Goal: Transaction & Acquisition: Purchase product/service

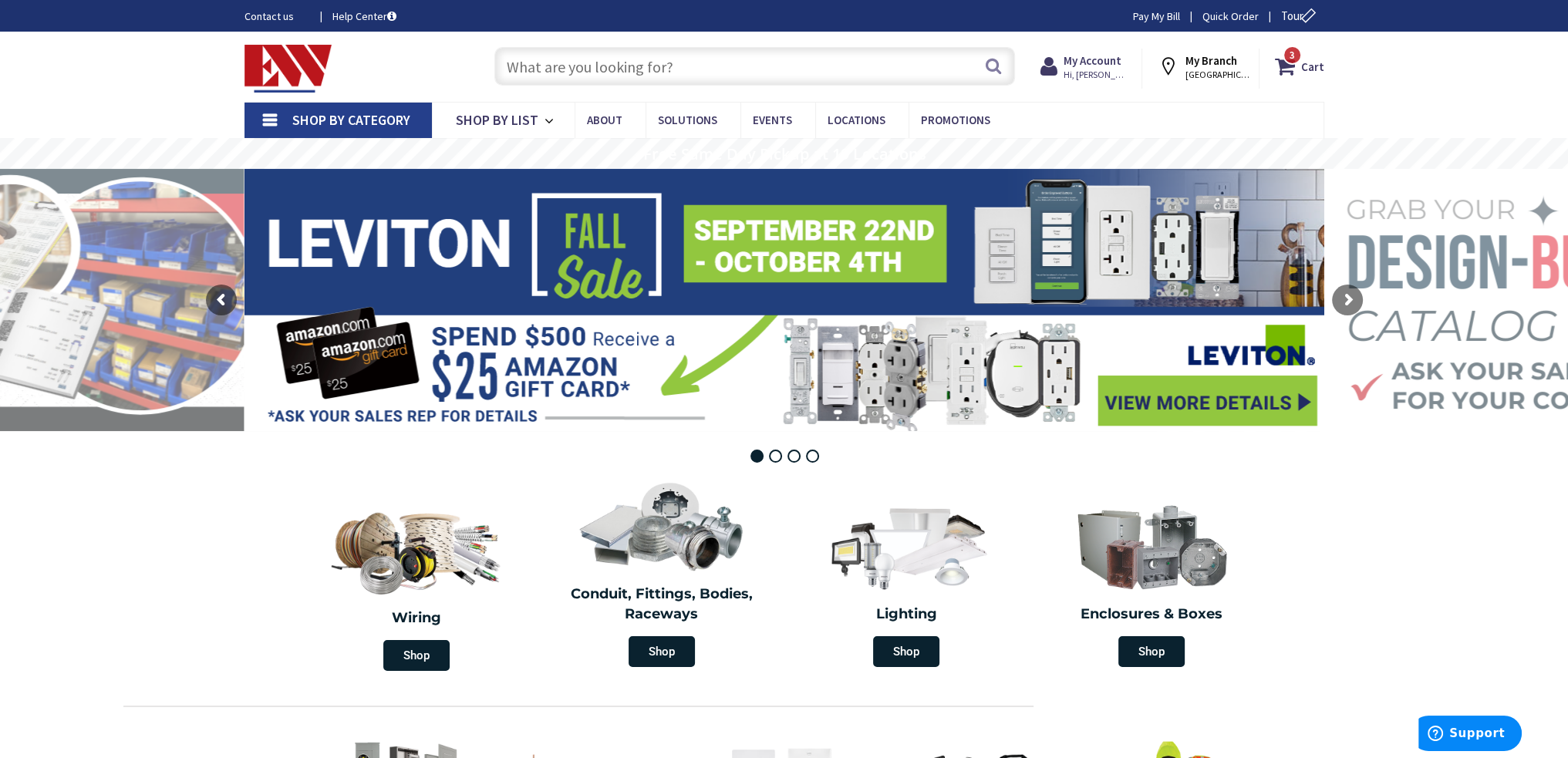
click at [689, 58] on input "text" at bounding box center [754, 66] width 521 height 39
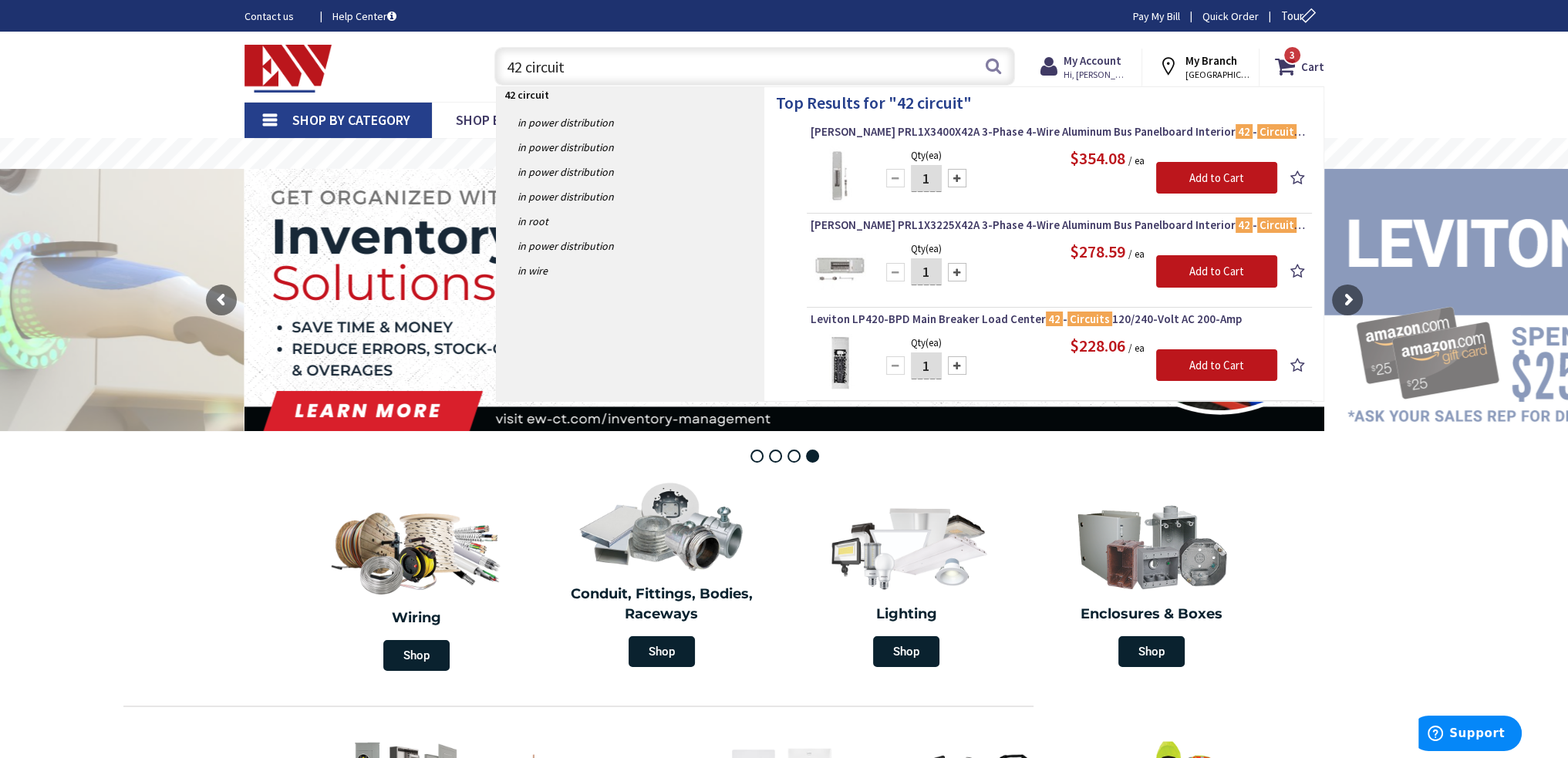
click at [578, 65] on input "42 circuit" at bounding box center [754, 66] width 521 height 39
click at [578, 66] on input "42 circuit" at bounding box center [754, 66] width 521 height 39
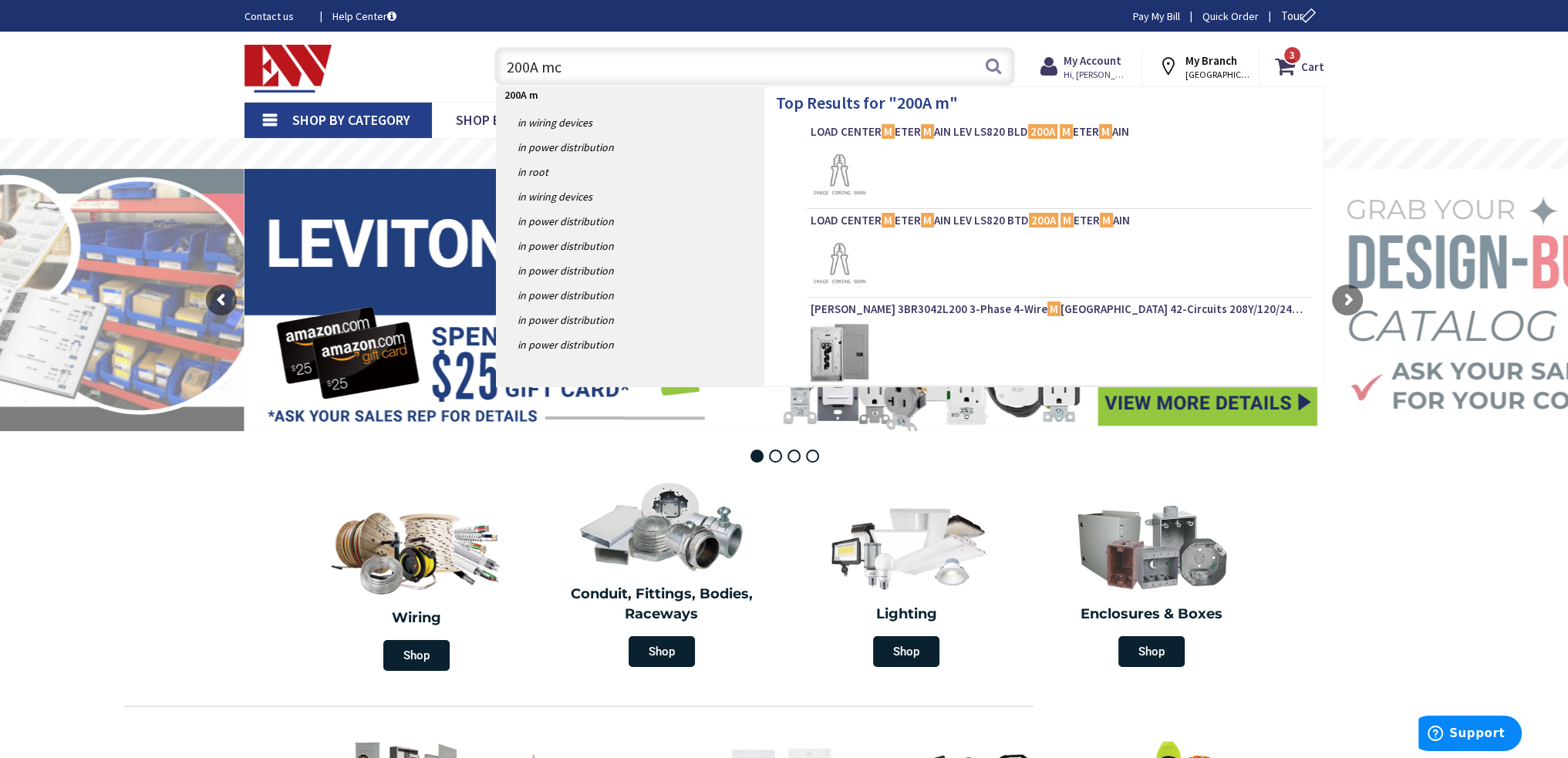
type input "200A mcb"
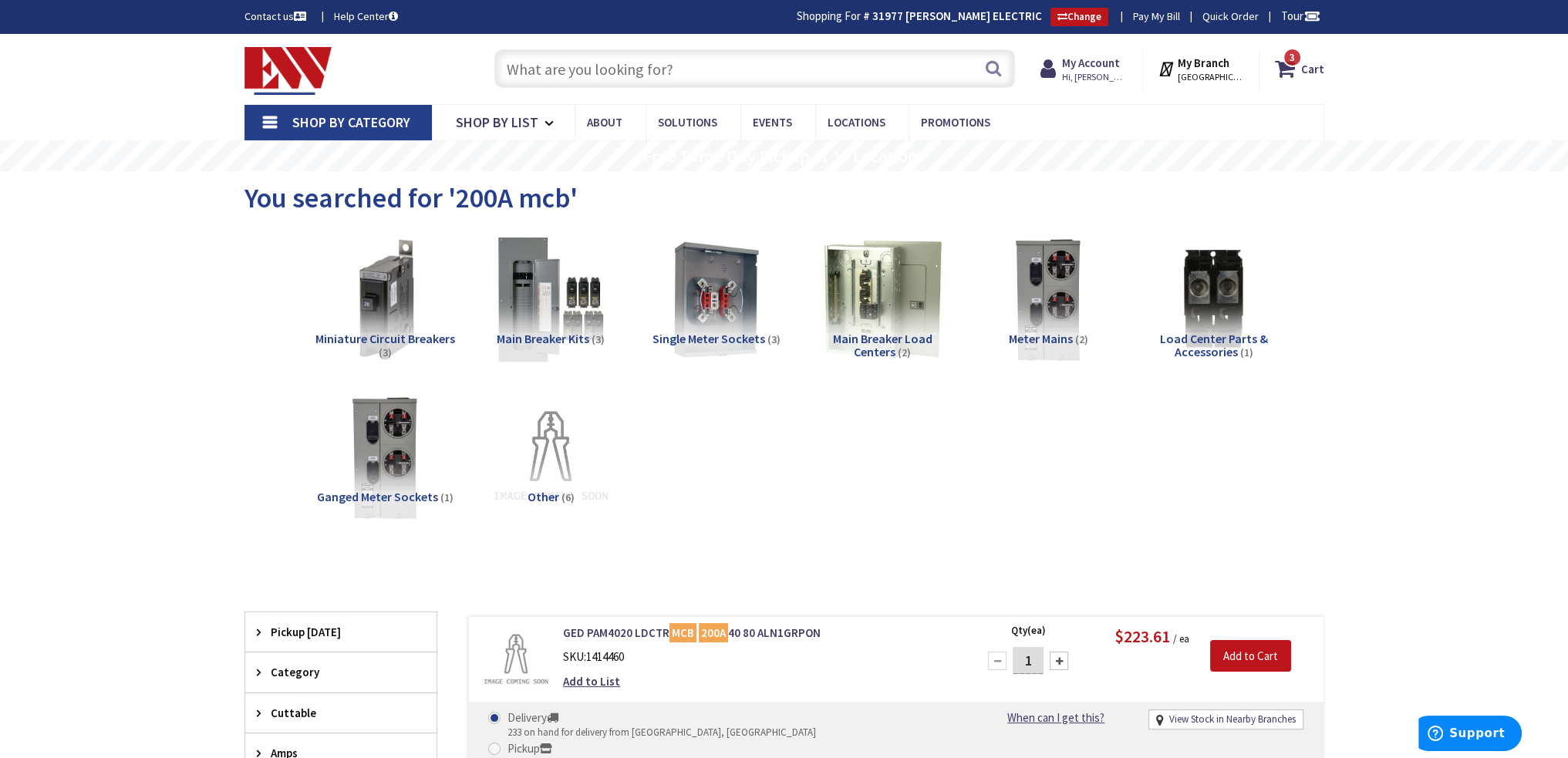
click at [352, 119] on span "Shop By Category" at bounding box center [351, 122] width 118 height 17
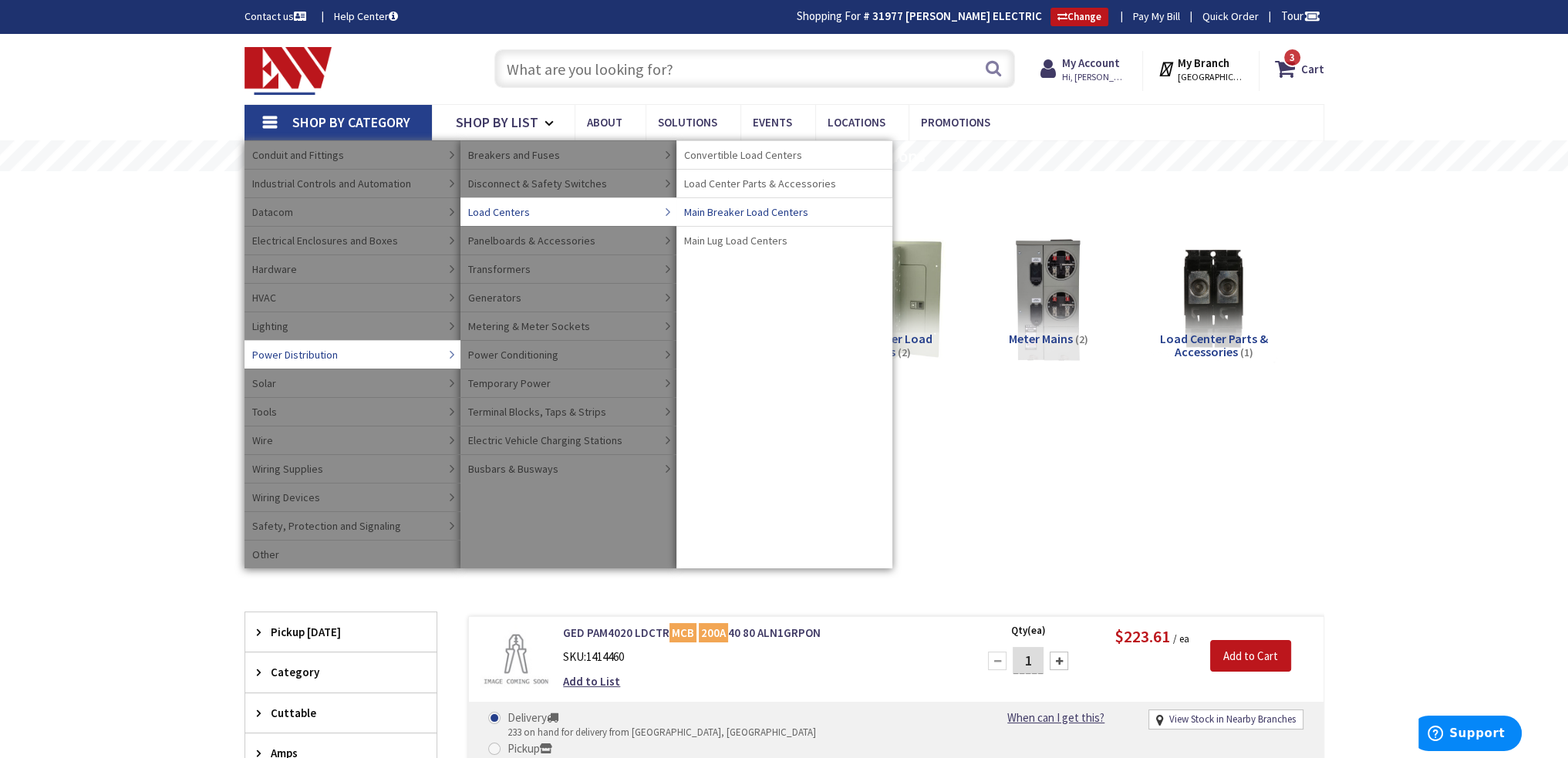
click at [782, 211] on span "Main Breaker Load Centers" at bounding box center [746, 211] width 124 height 15
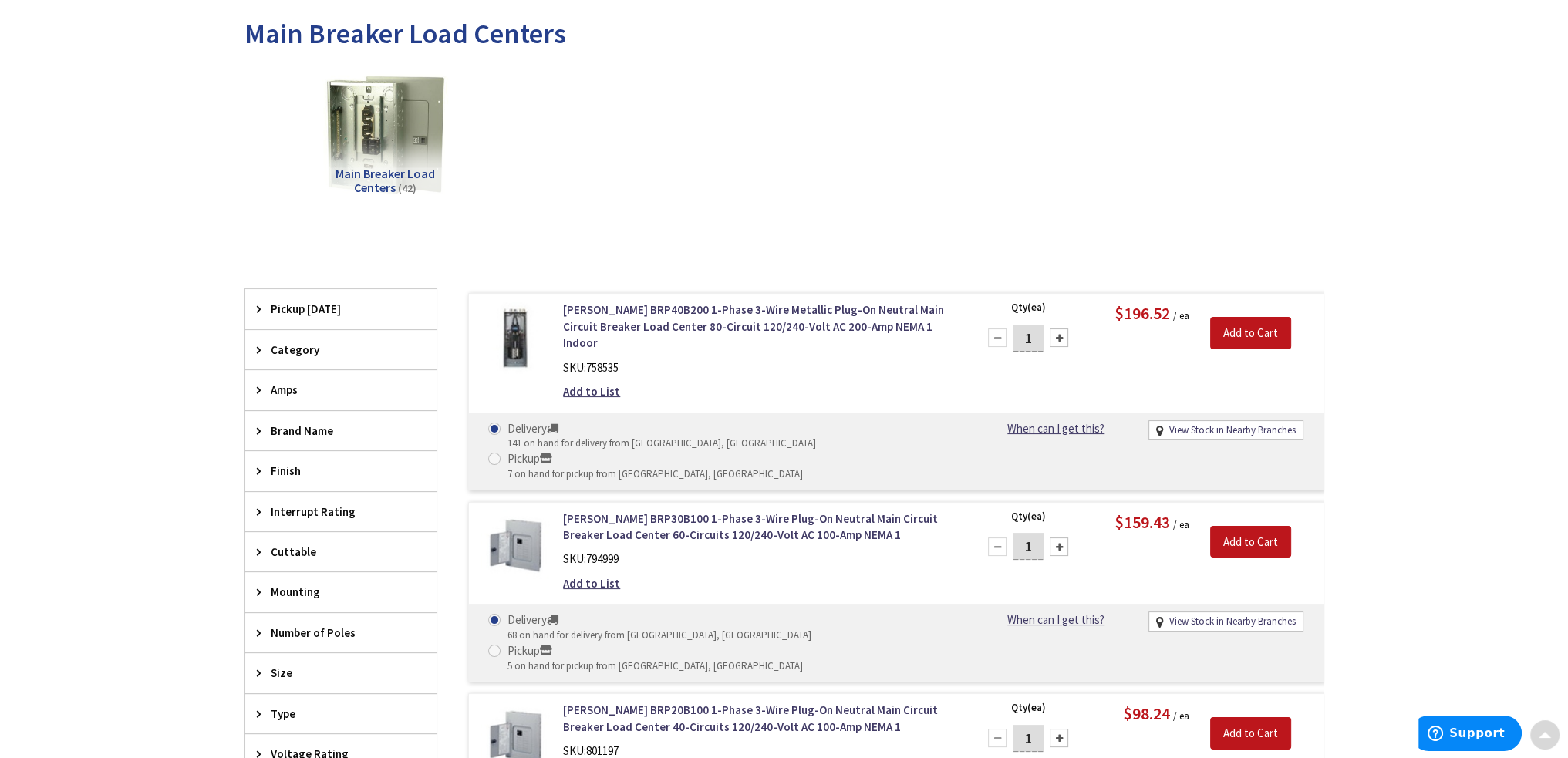
scroll to position [231, 0]
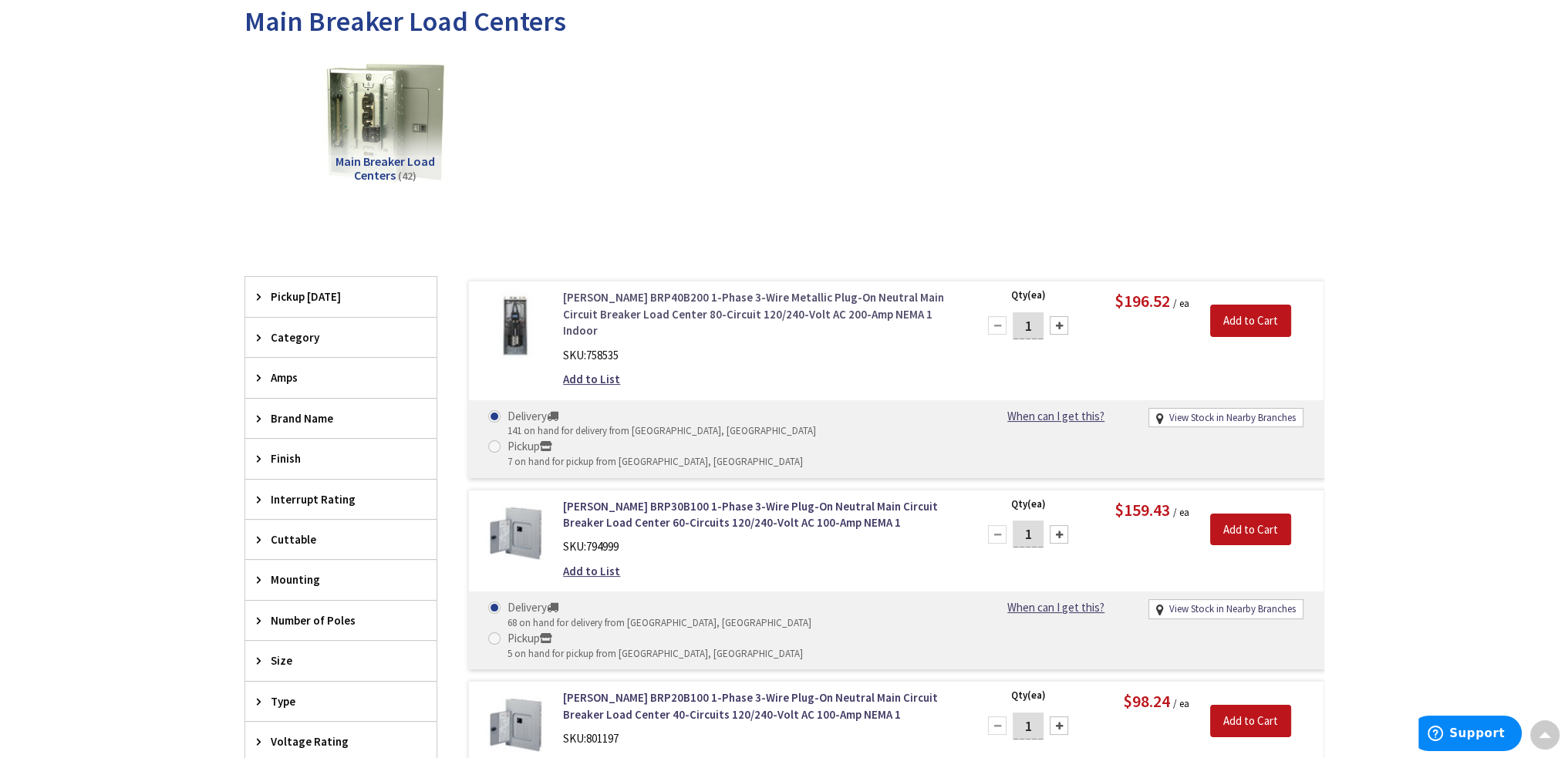
click at [660, 297] on link "[PERSON_NAME] BRP40B200 1-Phase 3-Wire Metallic Plug-On Neutral Main Circuit Br…" at bounding box center [760, 314] width 393 height 49
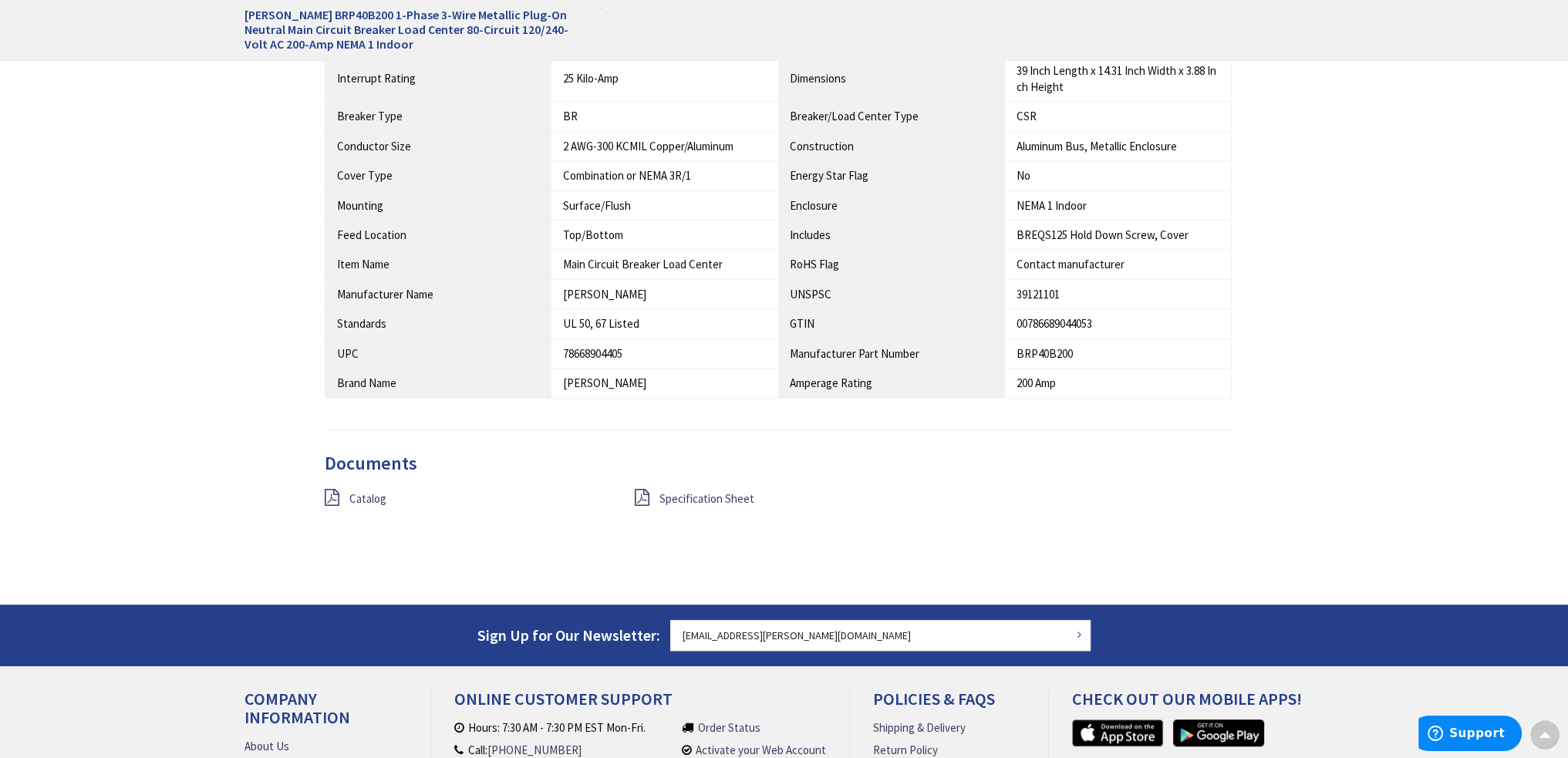
scroll to position [1156, 0]
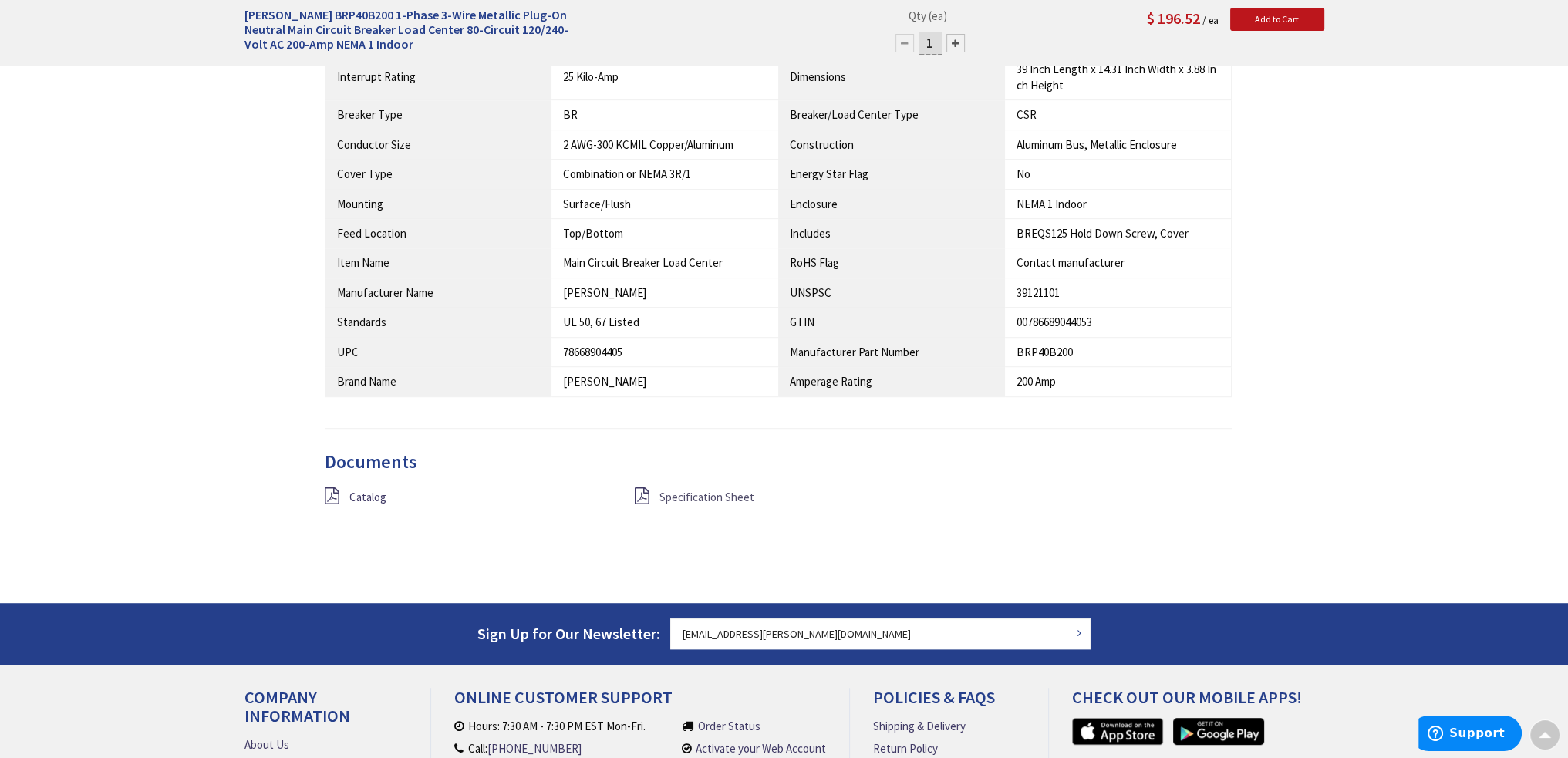
click at [698, 496] on span "Specification Sheet" at bounding box center [707, 497] width 95 height 14
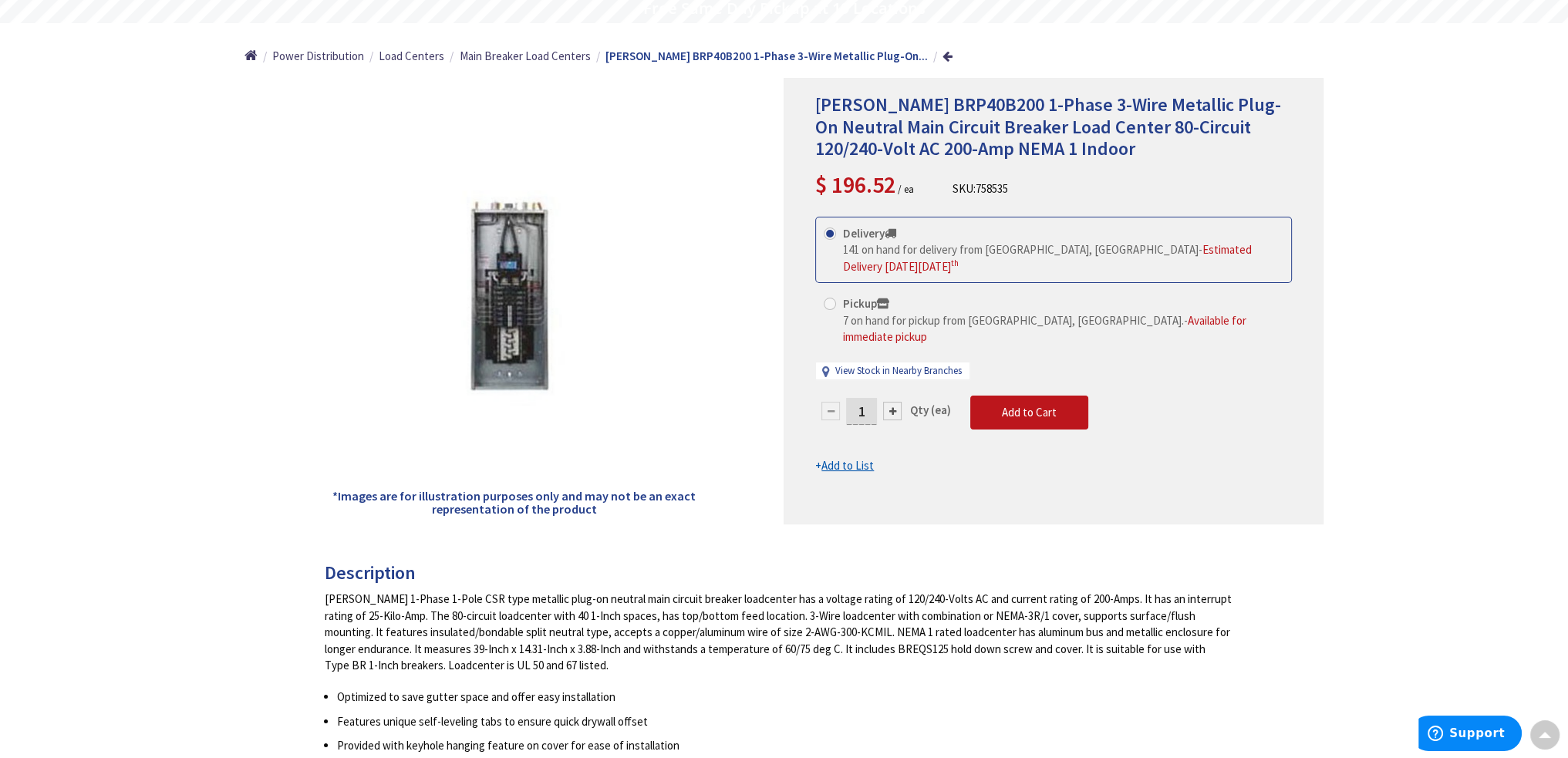
scroll to position [147, 0]
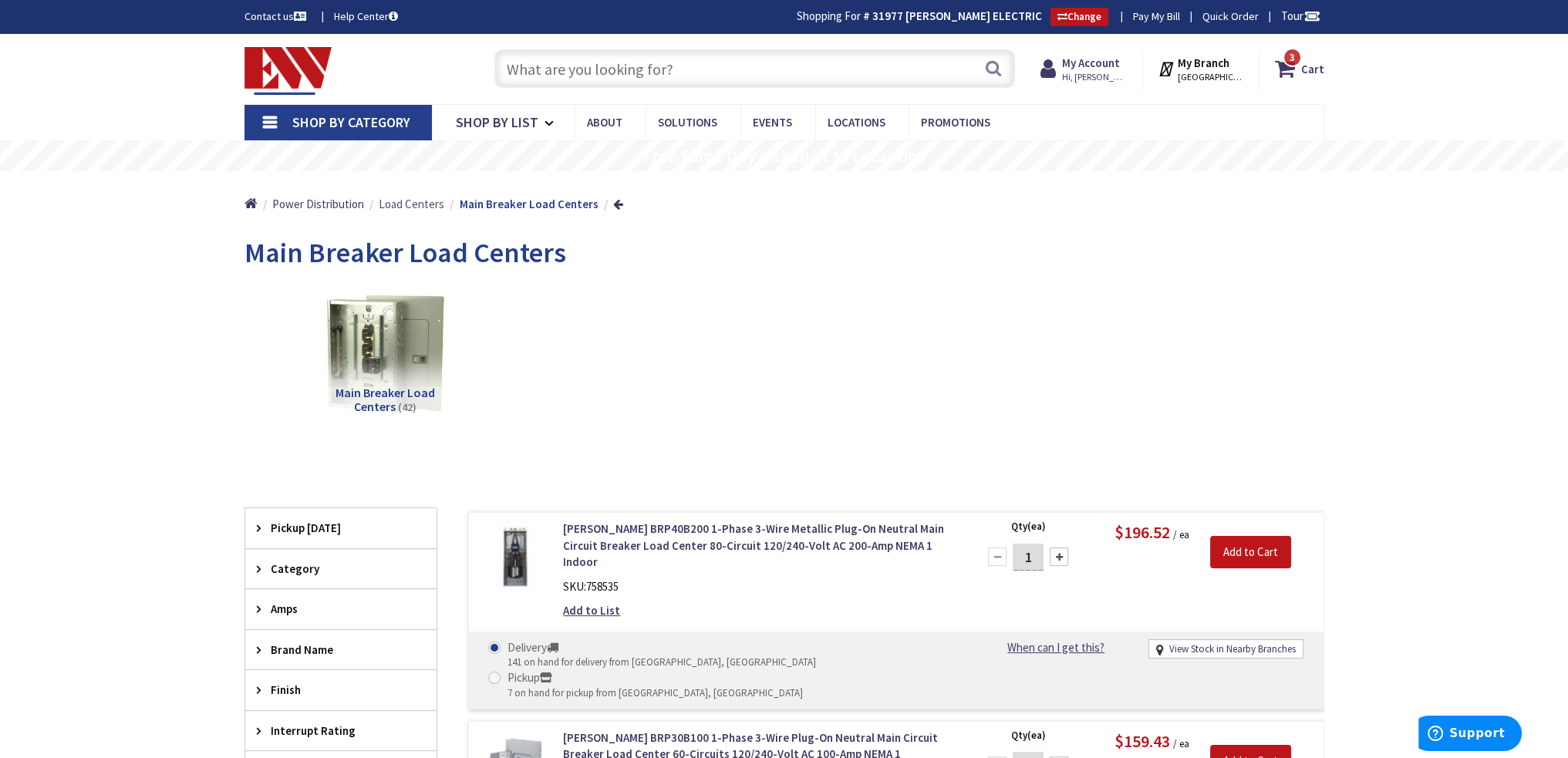
click at [414, 204] on span "Load Centers" at bounding box center [411, 204] width 66 height 14
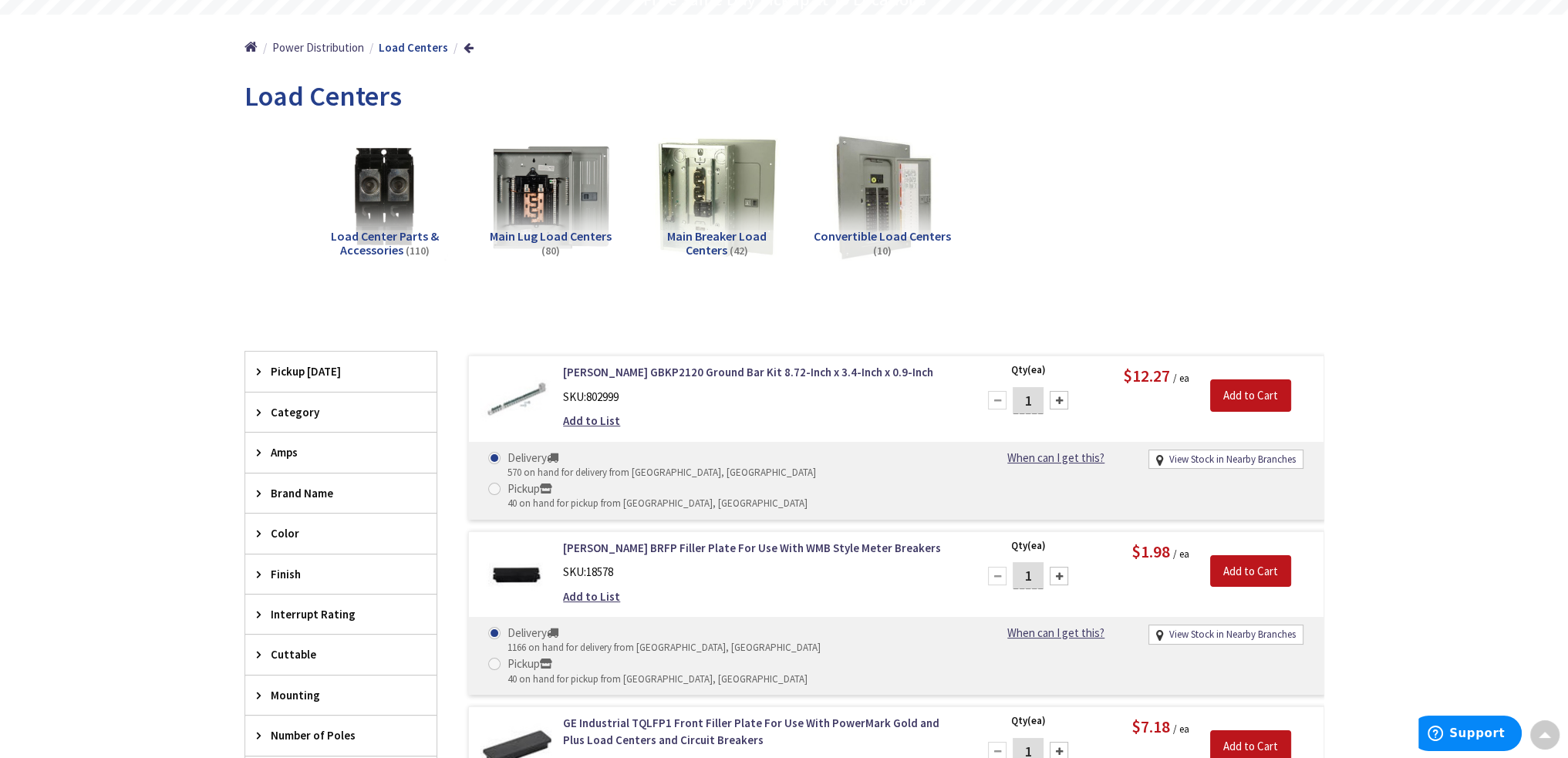
scroll to position [231, 0]
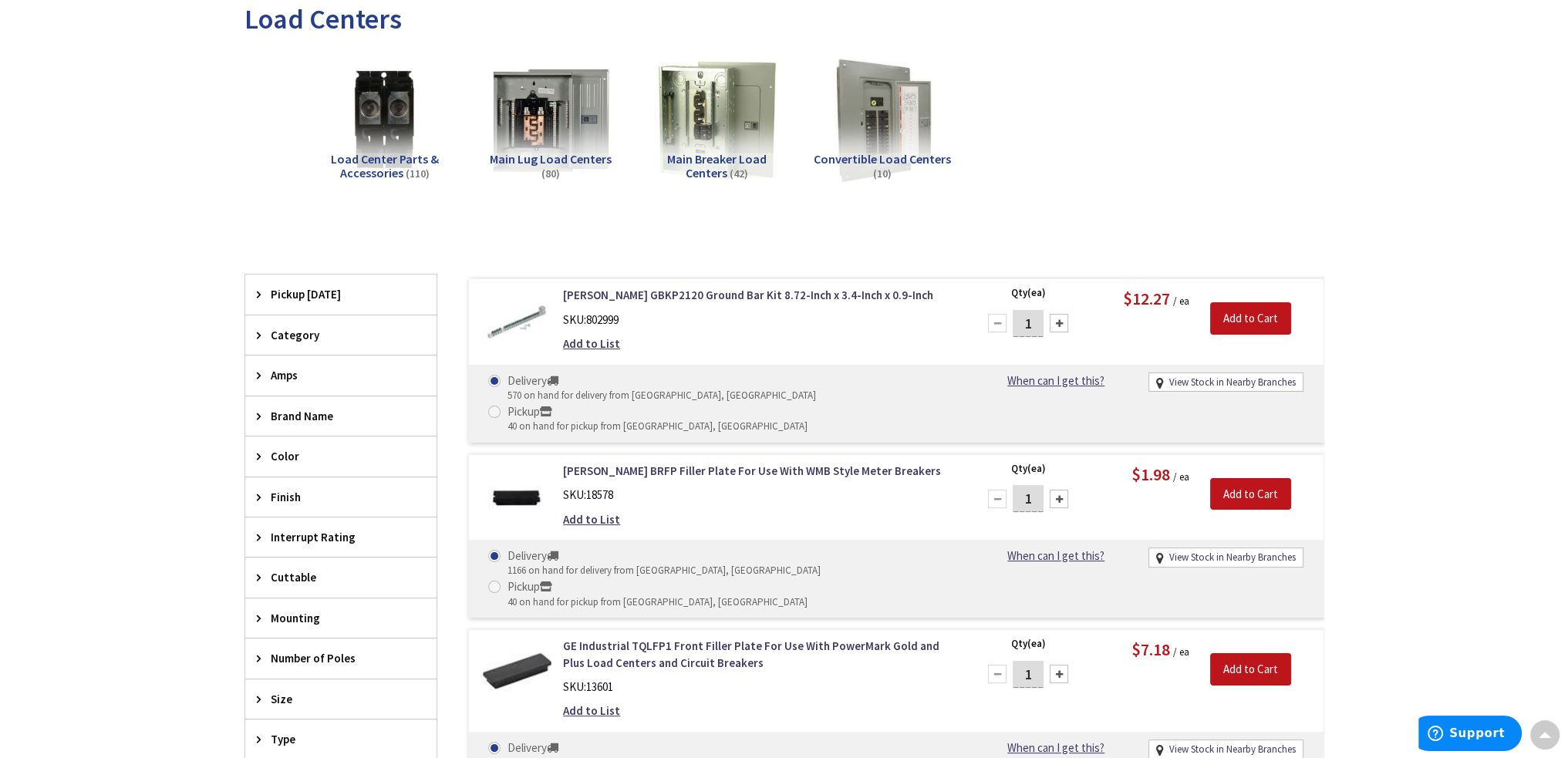
click at [261, 413] on icon at bounding box center [262, 416] width 12 height 12
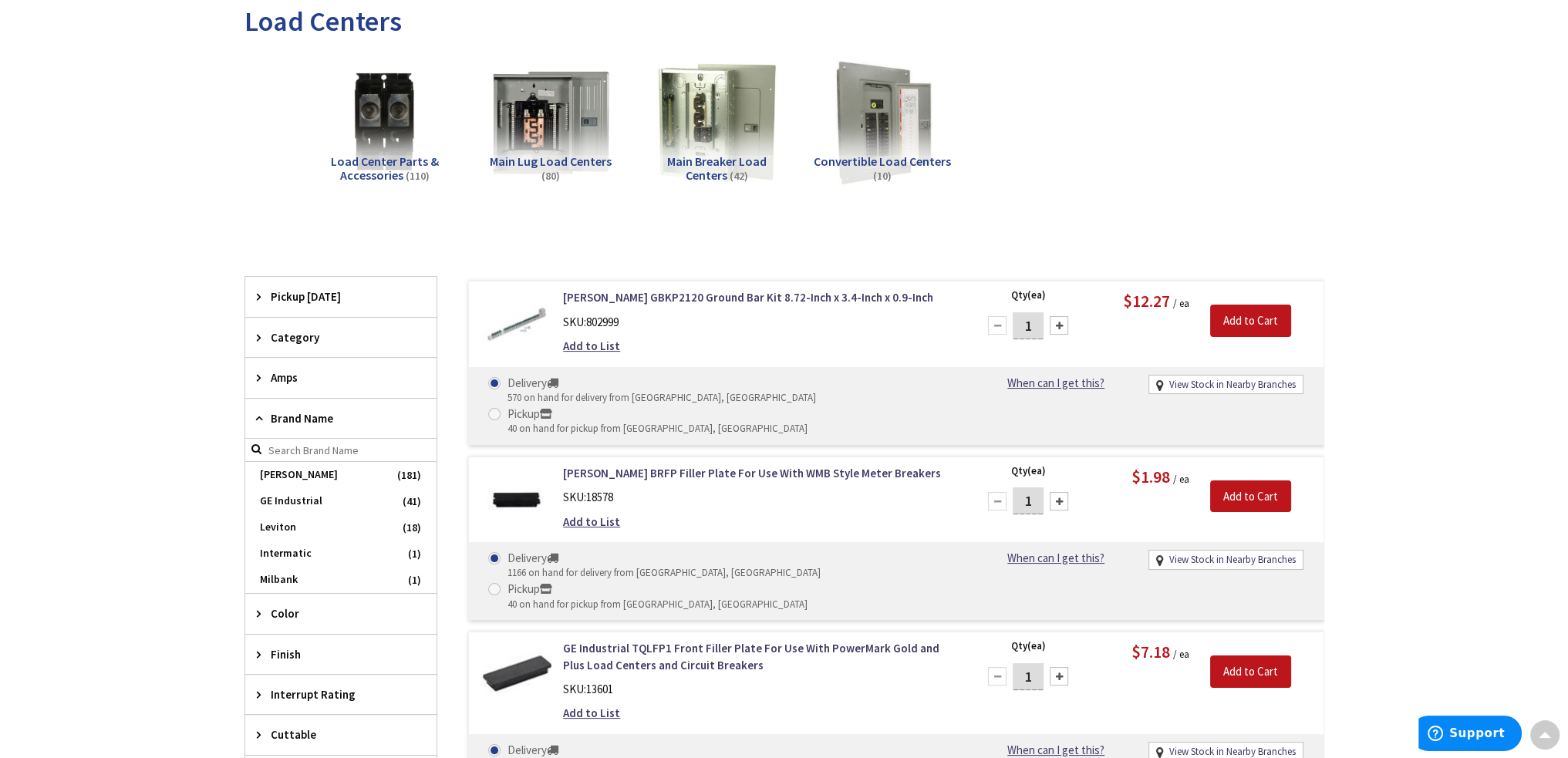
scroll to position [233, 0]
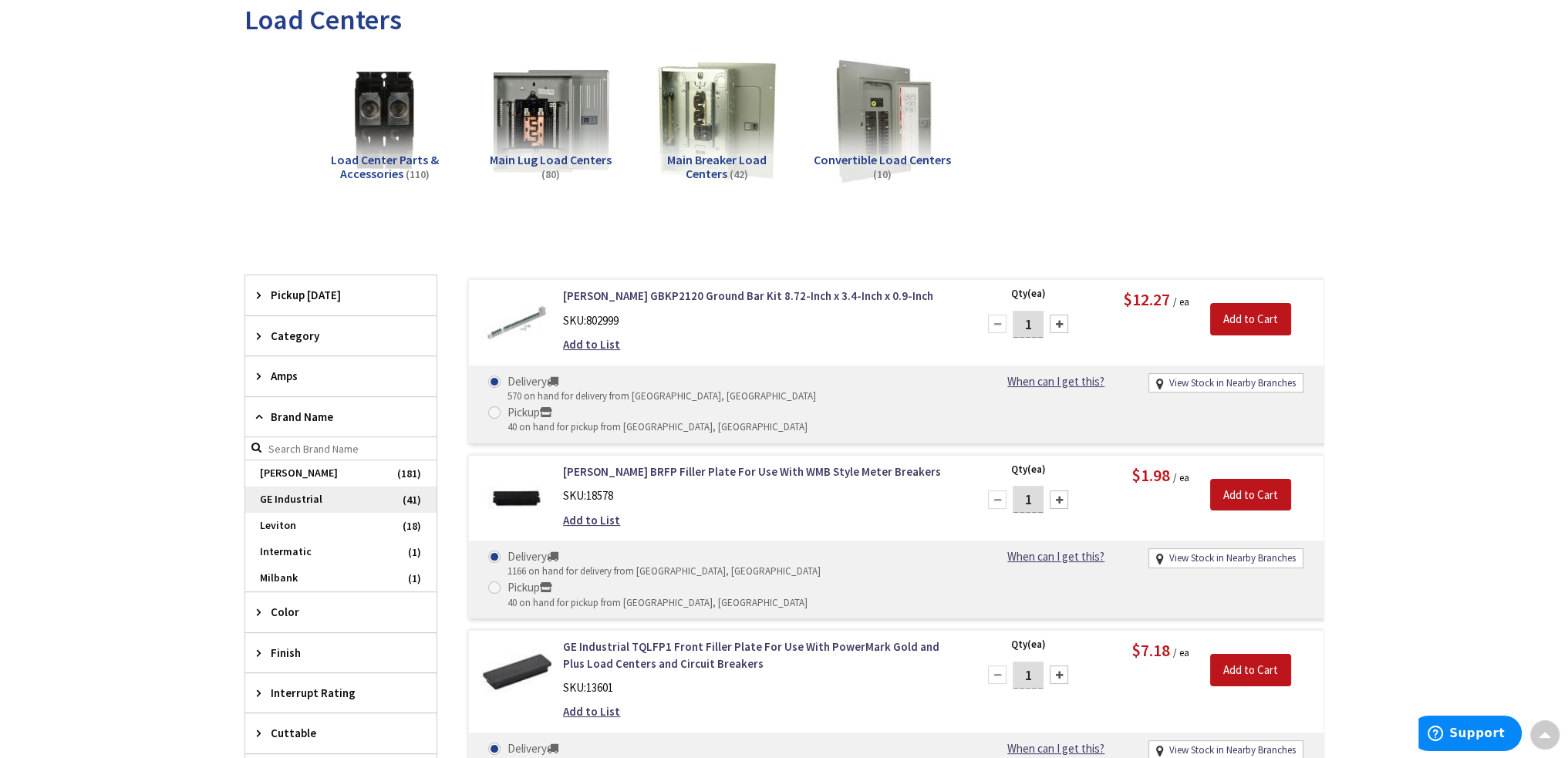
click at [288, 494] on span "GE Industrial" at bounding box center [341, 499] width 191 height 26
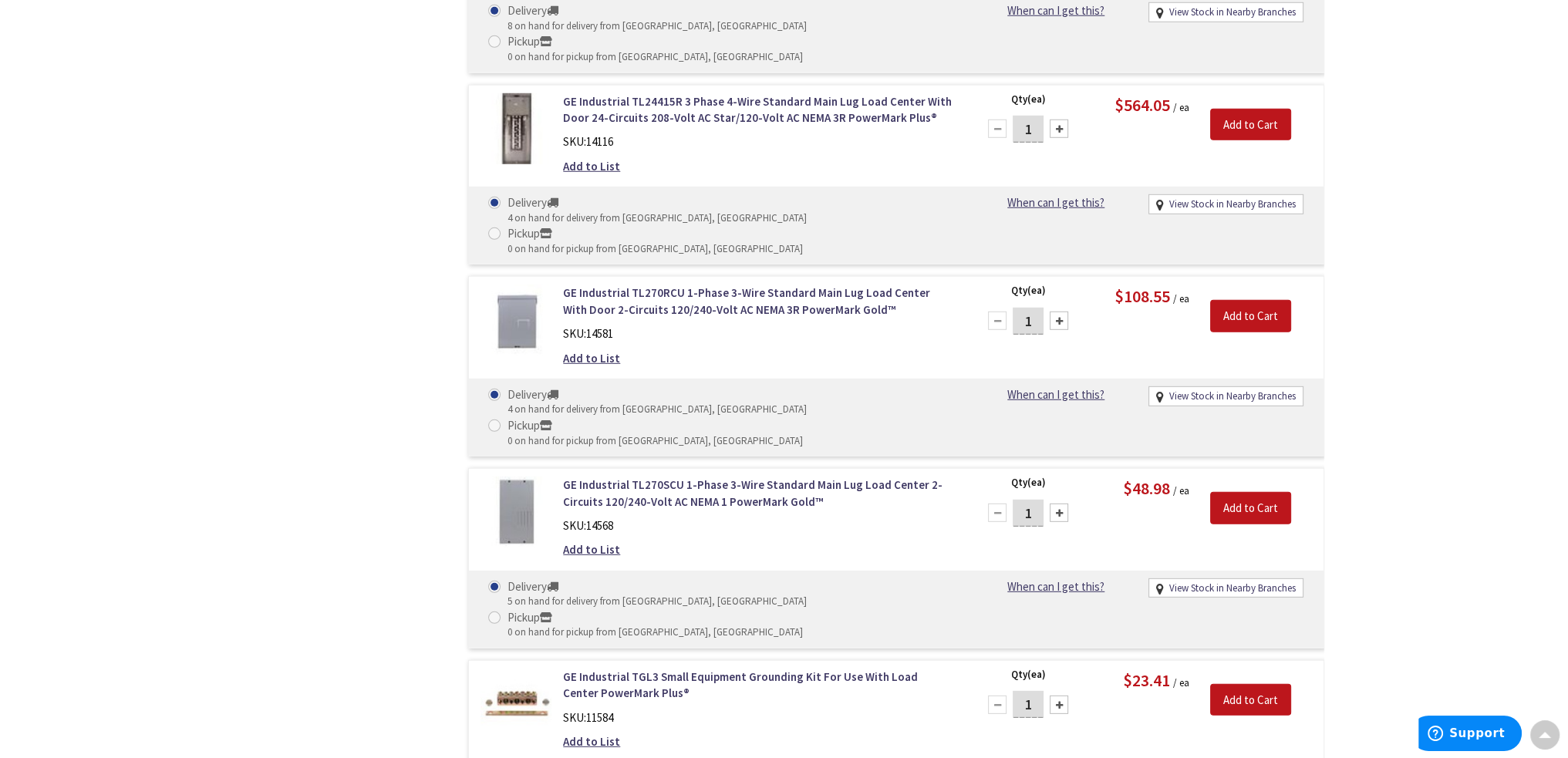
scroll to position [5245, 0]
